Goal: Navigation & Orientation: Find specific page/section

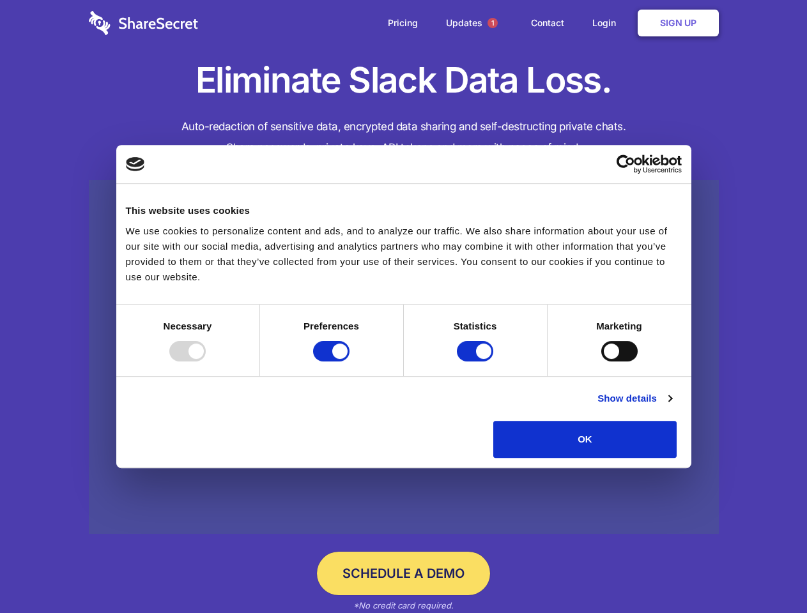
click at [206, 362] on div at bounding box center [187, 351] width 36 height 20
click at [350, 362] on input "Preferences" at bounding box center [331, 351] width 36 height 20
checkbox input "false"
click at [477, 362] on input "Statistics" at bounding box center [475, 351] width 36 height 20
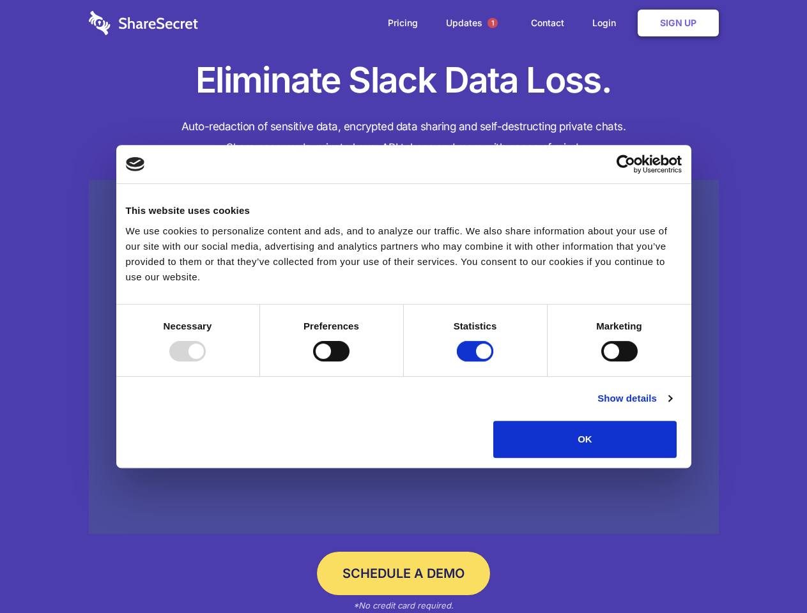
checkbox input "false"
click at [601, 362] on input "Marketing" at bounding box center [619, 351] width 36 height 20
checkbox input "true"
click at [672, 406] on link "Show details" at bounding box center [634, 398] width 74 height 15
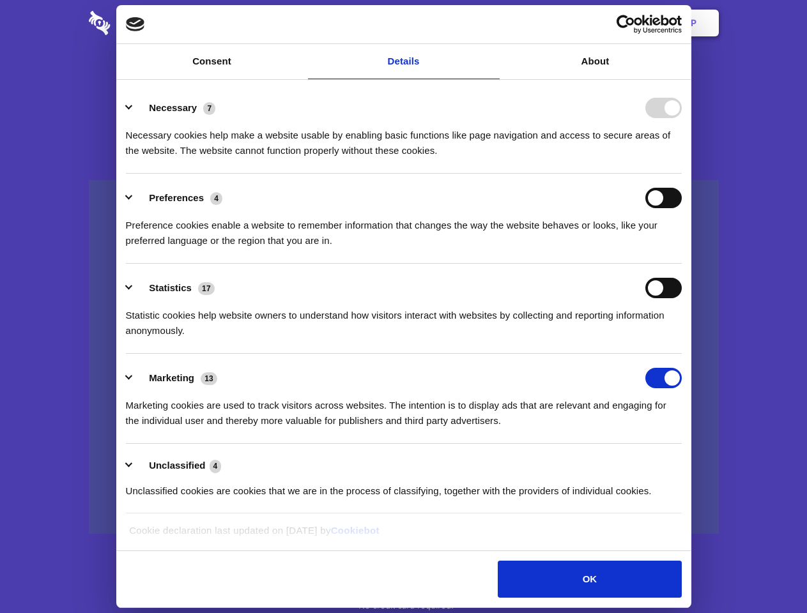
click at [682, 158] on div "Necessary cookies help make a website usable by enabling basic functions like p…" at bounding box center [404, 138] width 556 height 40
click at [492, 23] on span "1" at bounding box center [493, 23] width 10 height 10
